Goal: Navigation & Orientation: Find specific page/section

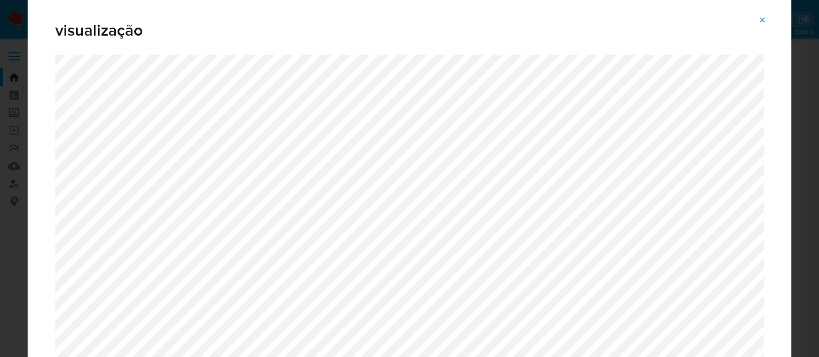
select select "10"
click at [758, 16] on icon "Attachment preview" at bounding box center [761, 20] width 9 height 9
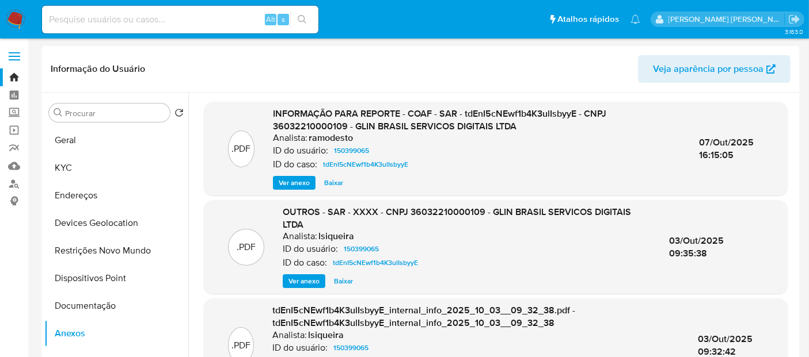
click at [14, 13] on img at bounding box center [16, 20] width 20 height 20
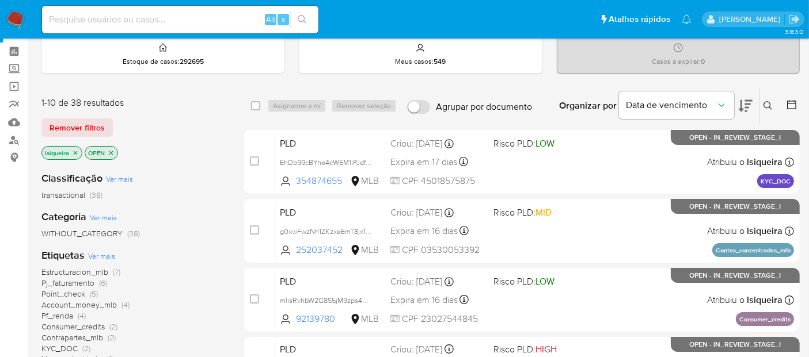
scroll to position [64, 0]
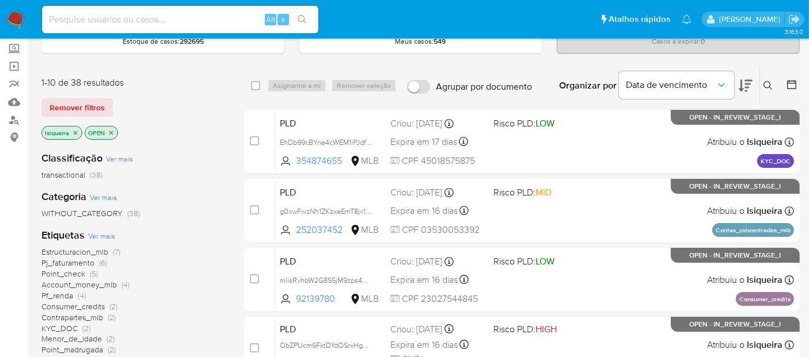
click at [74, 133] on icon "close-filter" at bounding box center [75, 133] width 7 height 7
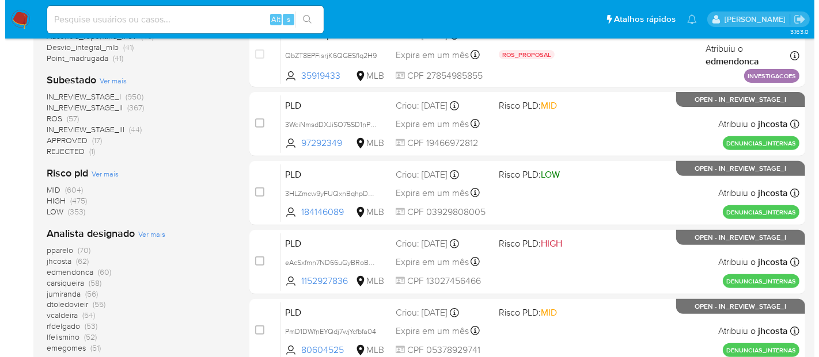
scroll to position [447, 0]
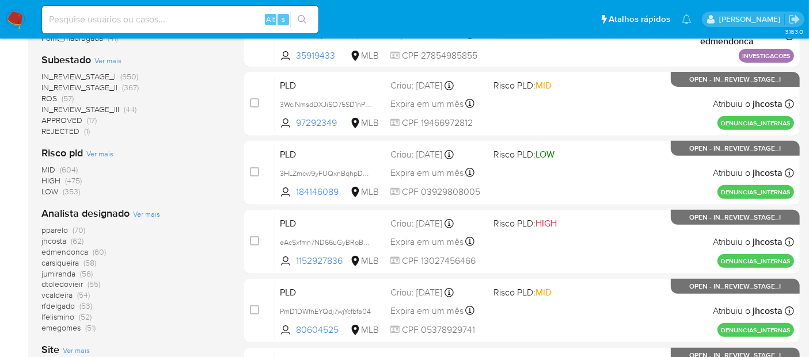
click at [140, 215] on span "Ver mais" at bounding box center [146, 214] width 27 height 10
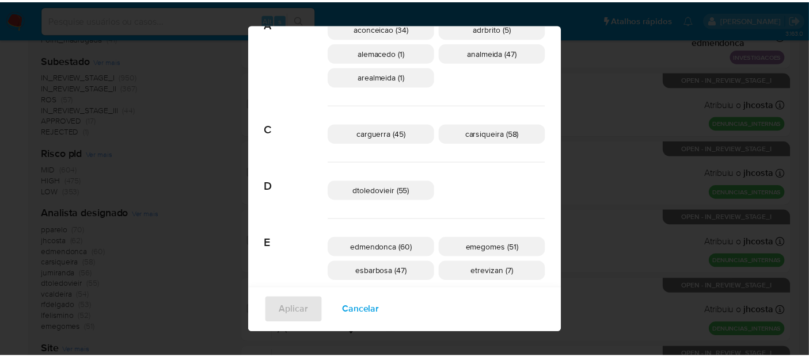
scroll to position [0, 0]
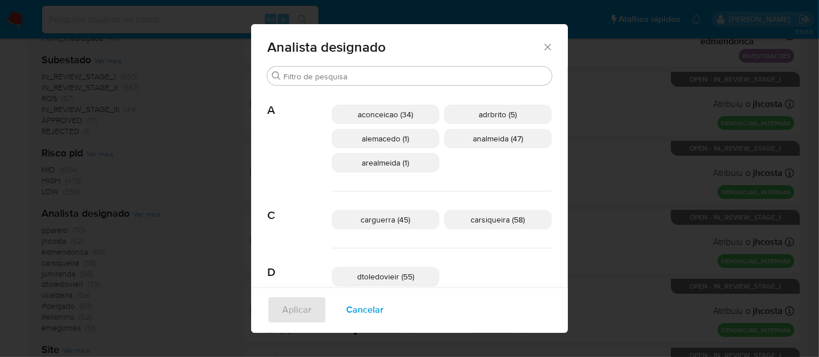
click at [542, 44] on icon "Fechar" at bounding box center [548, 47] width 12 height 12
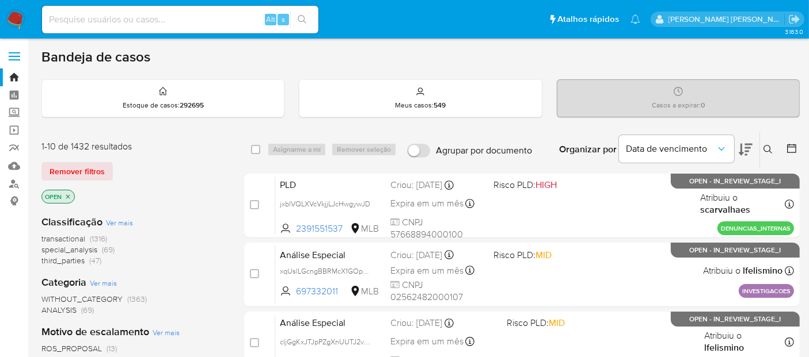
click at [22, 18] on img at bounding box center [16, 20] width 20 height 20
